Goal: Use online tool/utility

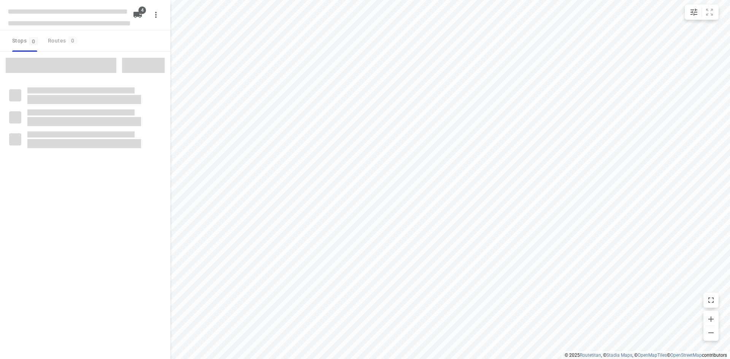
type input "distance"
type input "10"
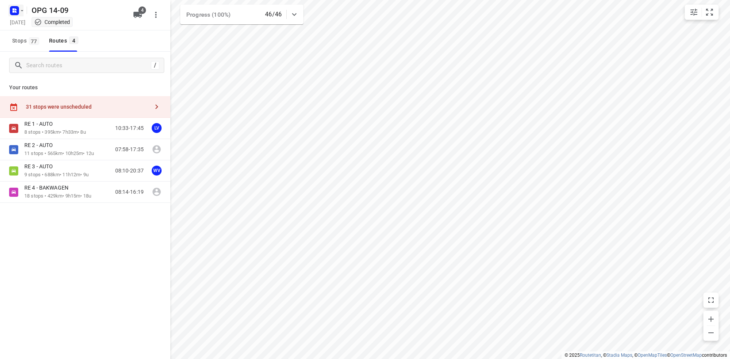
click at [11, 13] on rect "button" at bounding box center [14, 10] width 9 height 9
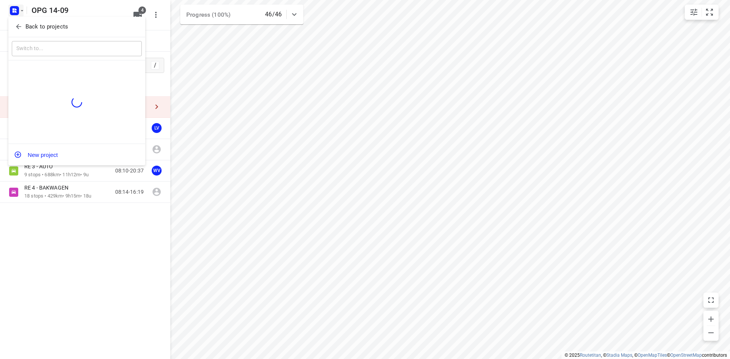
click at [15, 24] on icon "button" at bounding box center [19, 27] width 8 height 8
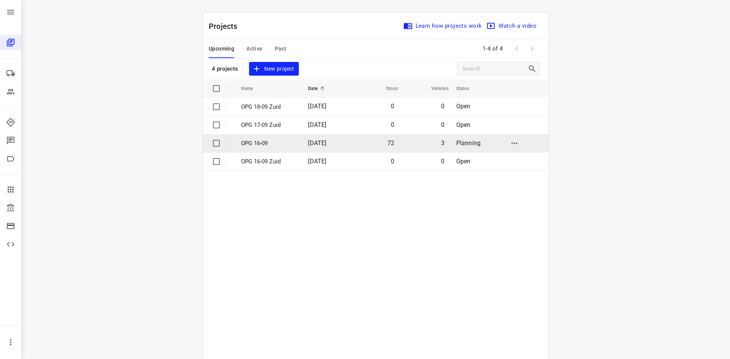
click at [390, 140] on span "72" at bounding box center [390, 143] width 7 height 7
